Goal: Task Accomplishment & Management: Complete application form

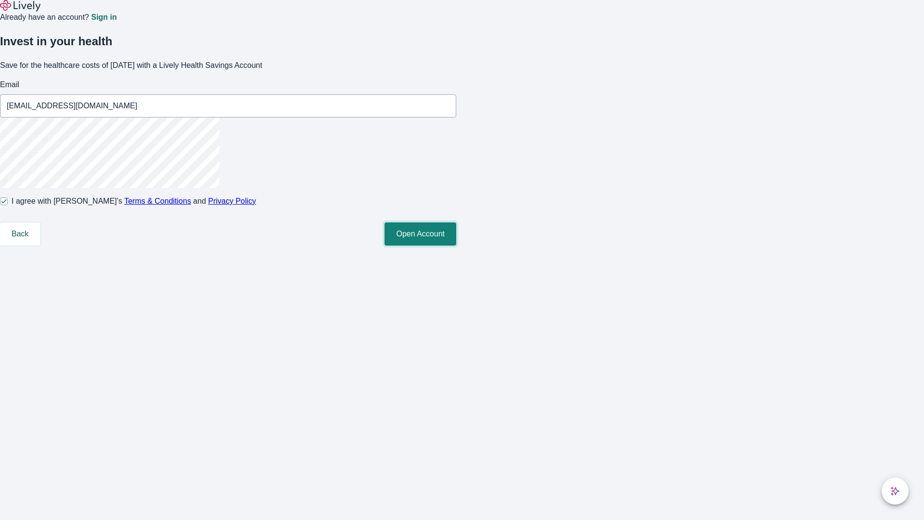
click at [456, 245] on button "Open Account" at bounding box center [420, 233] width 72 height 23
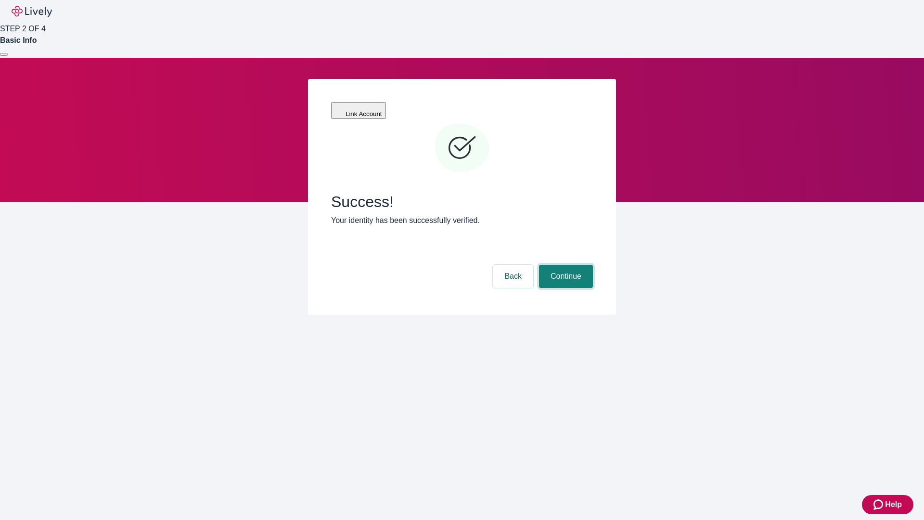
click at [564, 265] on button "Continue" at bounding box center [566, 276] width 54 height 23
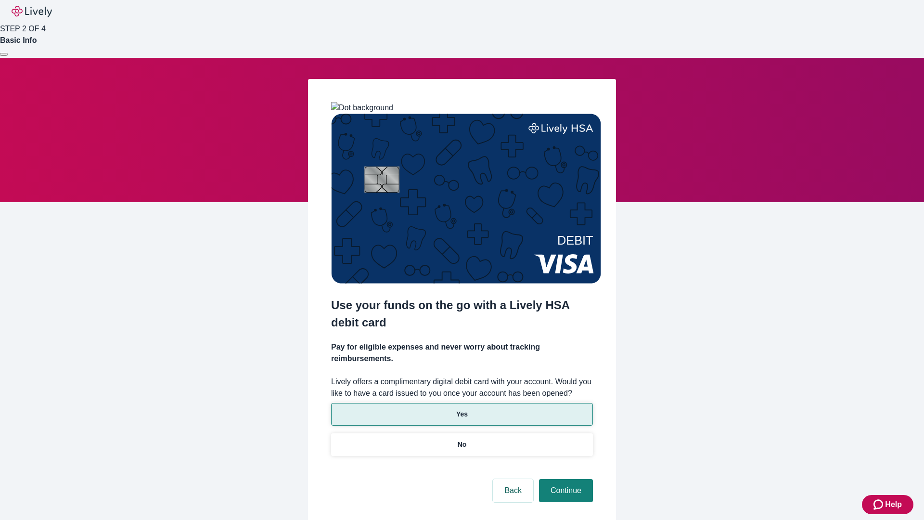
click at [461, 409] on p "Yes" at bounding box center [462, 414] width 12 height 10
click at [564, 479] on button "Continue" at bounding box center [566, 490] width 54 height 23
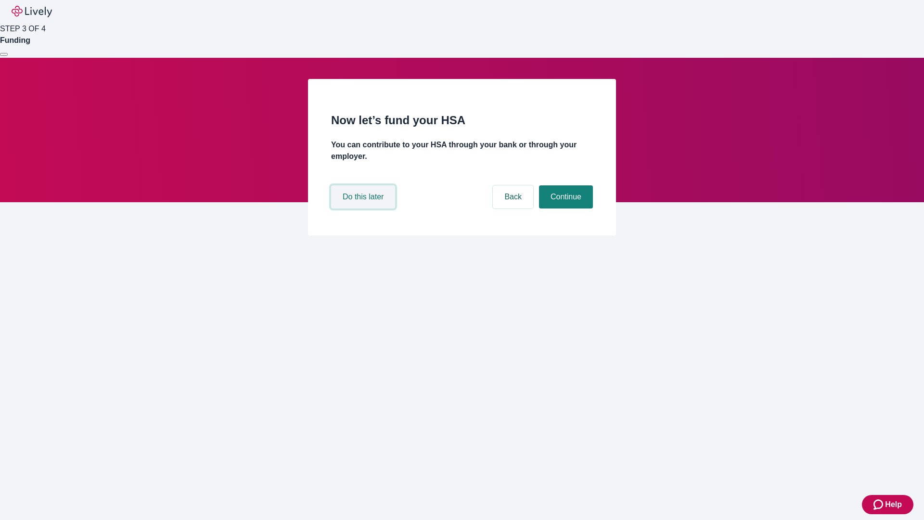
click at [364, 208] on button "Do this later" at bounding box center [363, 196] width 64 height 23
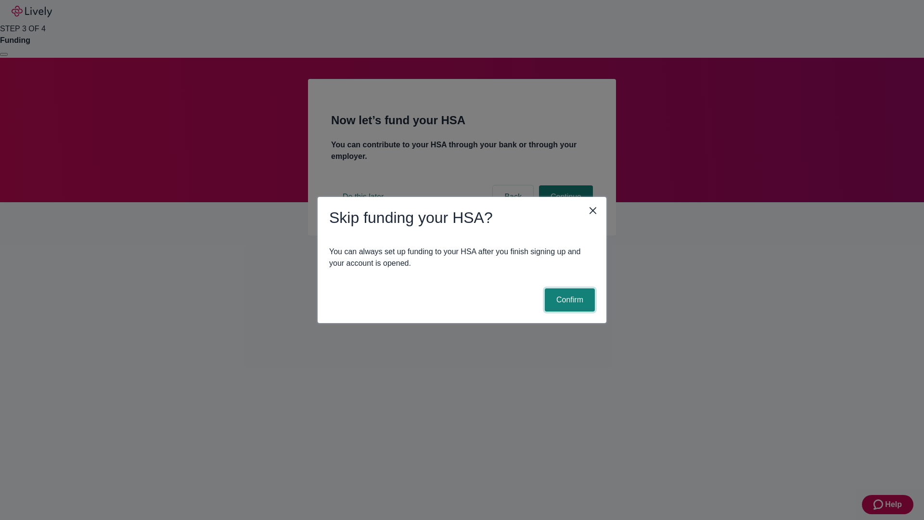
click at [568, 300] on button "Confirm" at bounding box center [570, 299] width 50 height 23
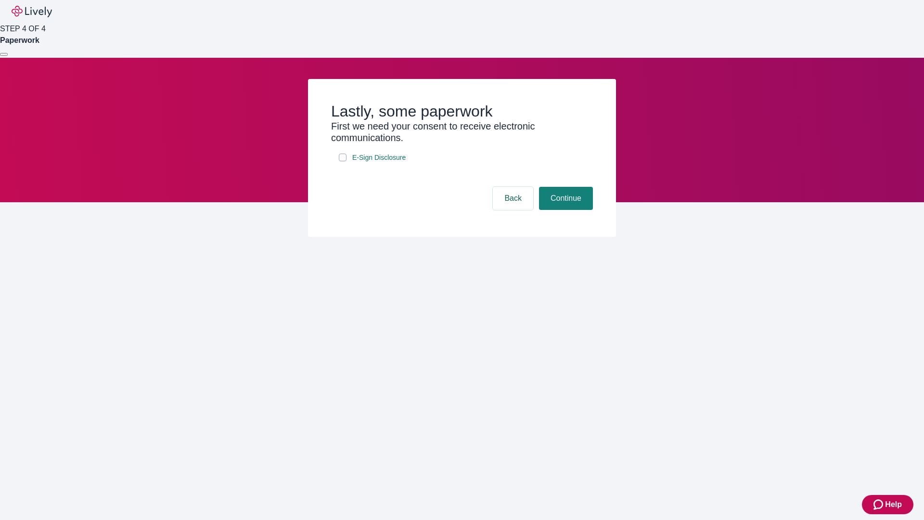
click at [343, 161] on input "E-Sign Disclosure" at bounding box center [343, 157] width 8 height 8
checkbox input "true"
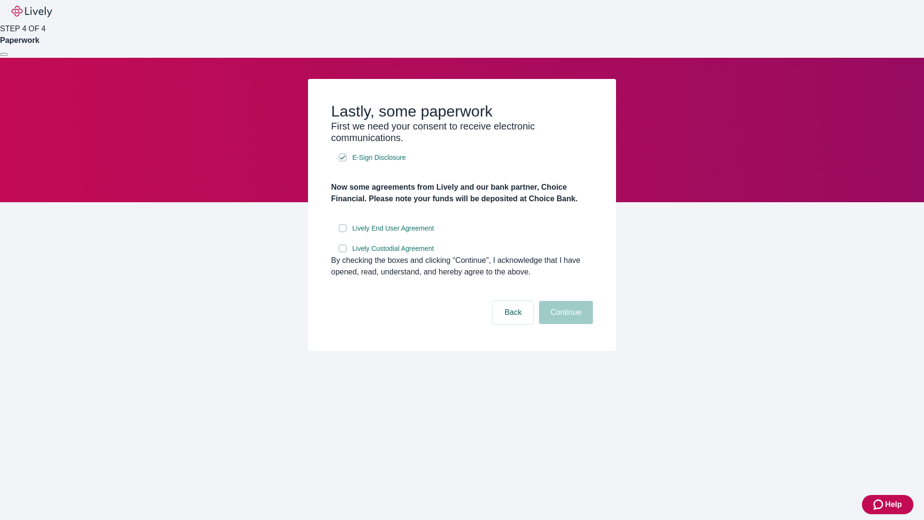
click at [343, 232] on input "Lively End User Agreement" at bounding box center [343, 228] width 8 height 8
checkbox input "true"
click at [343, 252] on input "Lively Custodial Agreement" at bounding box center [343, 248] width 8 height 8
checkbox input "true"
click at [564, 324] on button "Continue" at bounding box center [566, 312] width 54 height 23
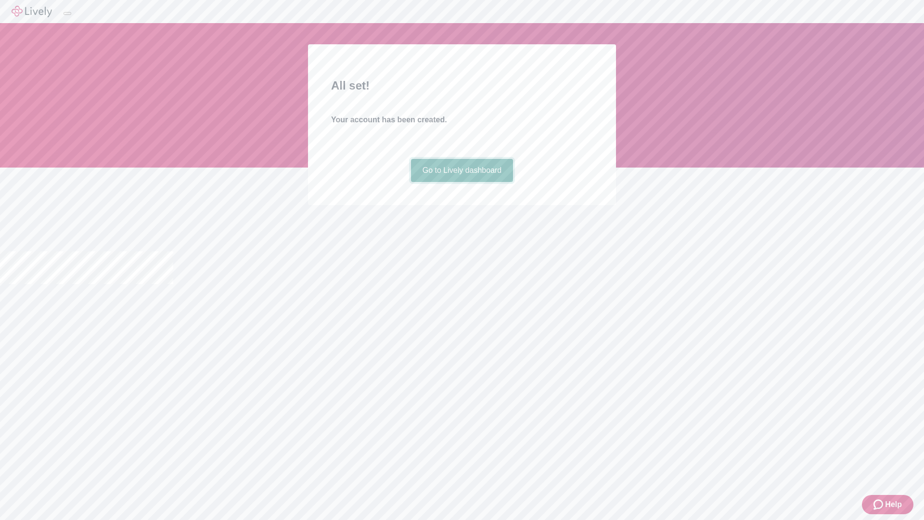
click at [461, 182] on link "Go to Lively dashboard" at bounding box center [462, 170] width 102 height 23
